Goal: Task Accomplishment & Management: Use online tool/utility

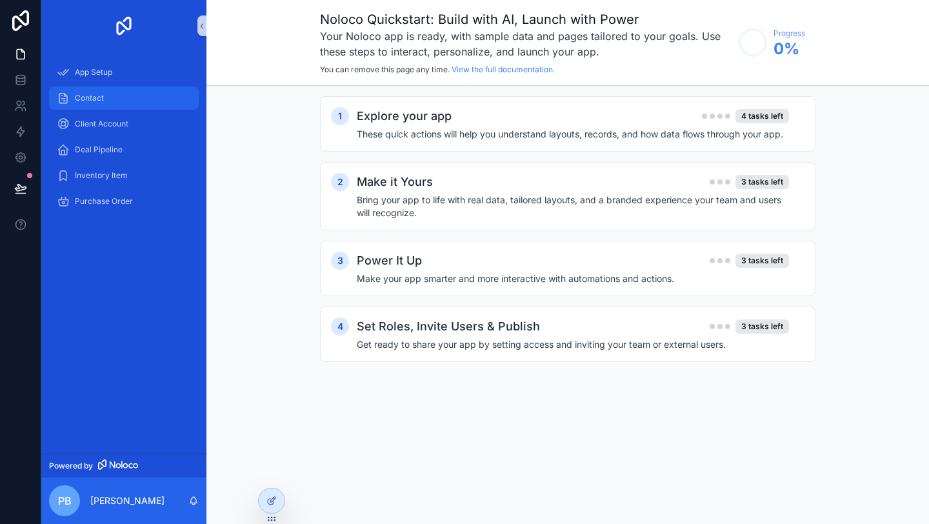
click at [85, 97] on span "Contact" at bounding box center [89, 98] width 29 height 10
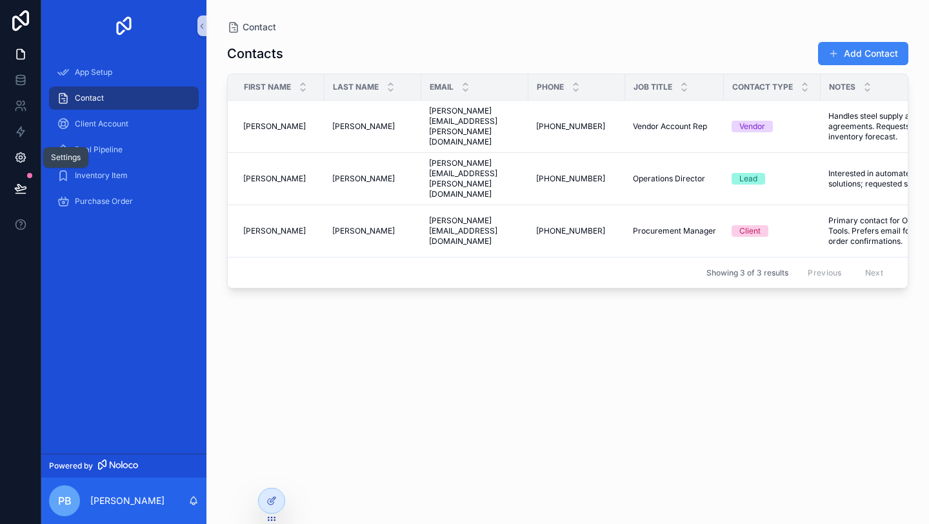
click at [24, 156] on icon at bounding box center [20, 158] width 10 height 10
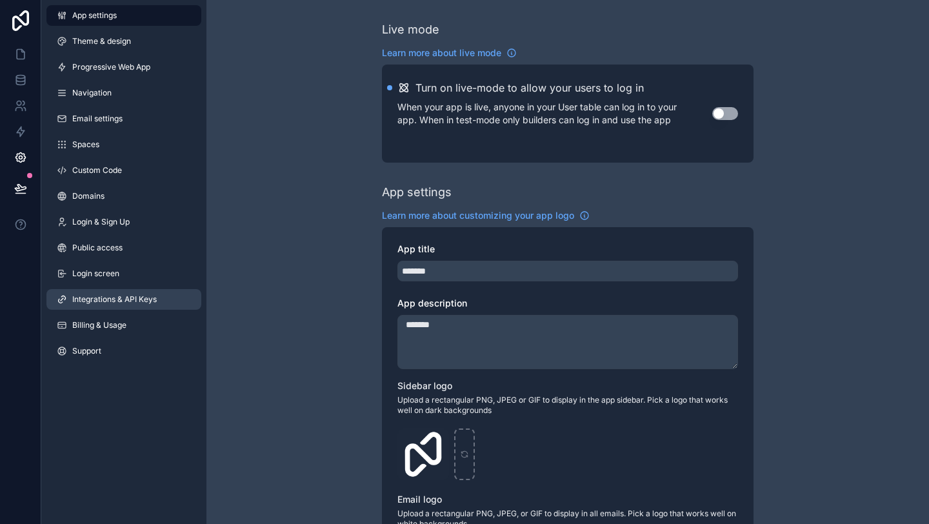
click at [128, 293] on link "Integrations & API Keys" at bounding box center [123, 299] width 155 height 21
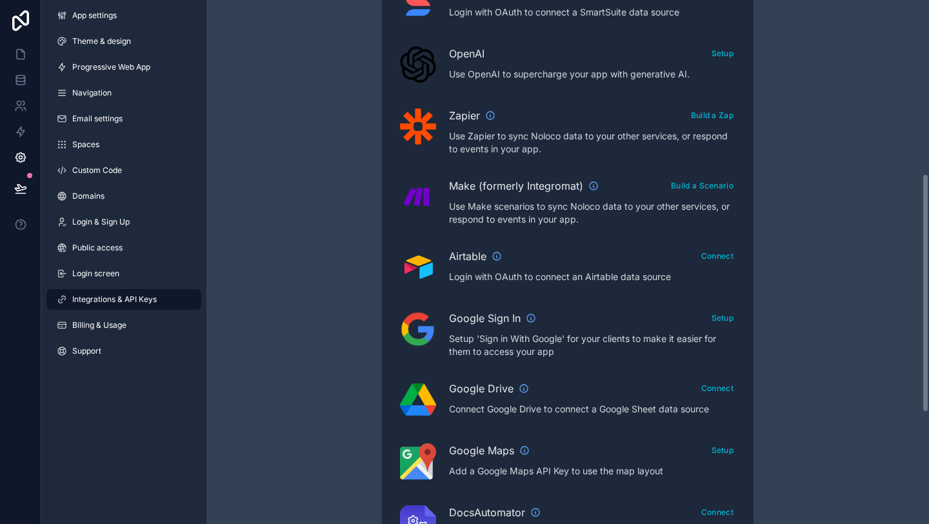
scroll to position [385, 0]
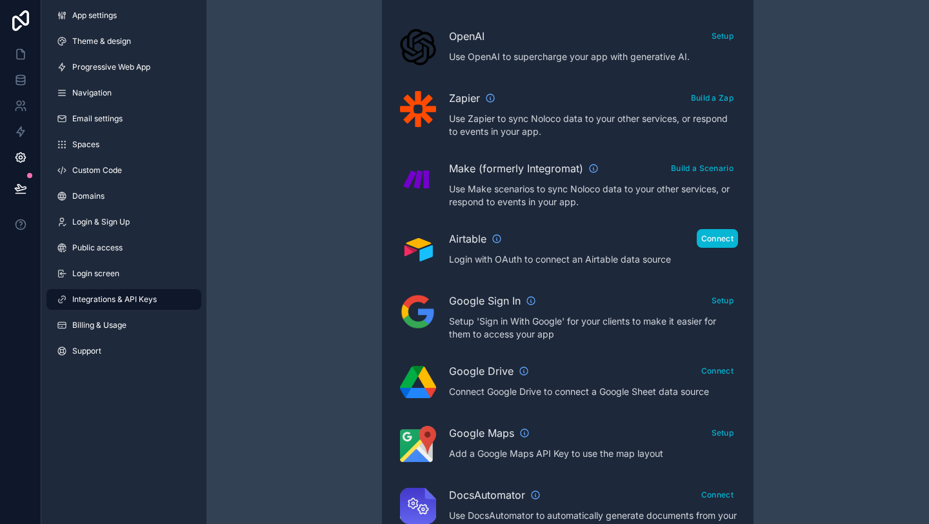
click at [711, 241] on button "Connect" at bounding box center [717, 238] width 41 height 19
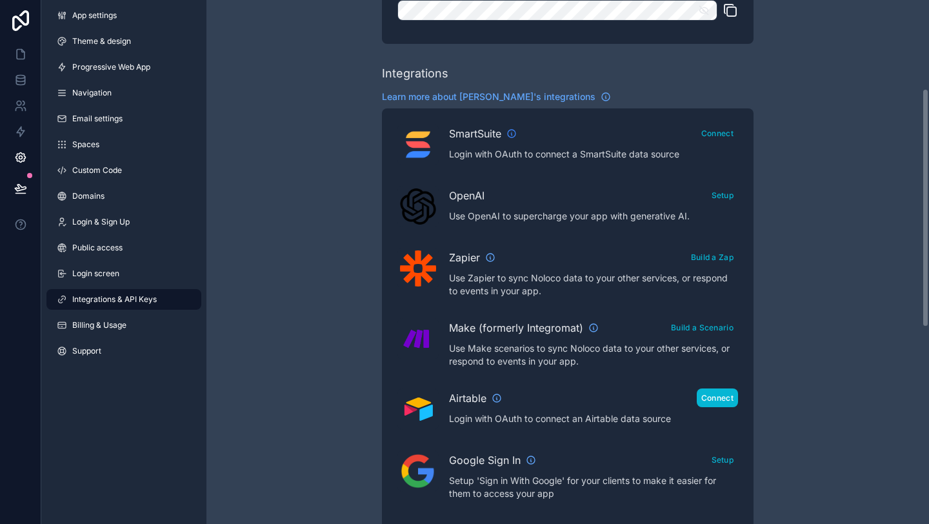
scroll to position [235, 0]
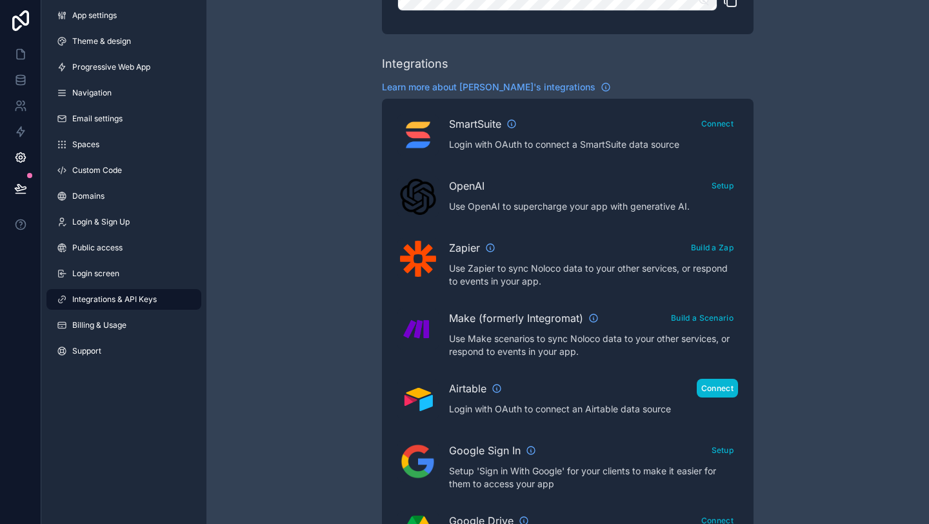
click at [714, 388] on button "Connect" at bounding box center [717, 388] width 41 height 19
click at [712, 387] on button "Reconnect" at bounding box center [713, 388] width 50 height 19
